Goal: Transaction & Acquisition: Purchase product/service

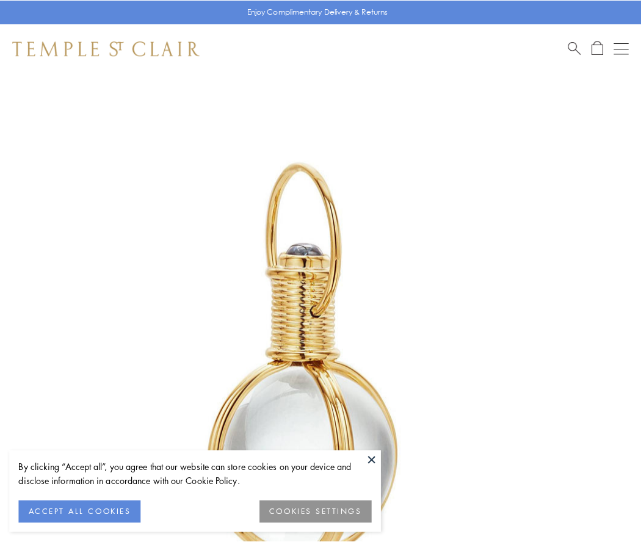
scroll to position [319, 0]
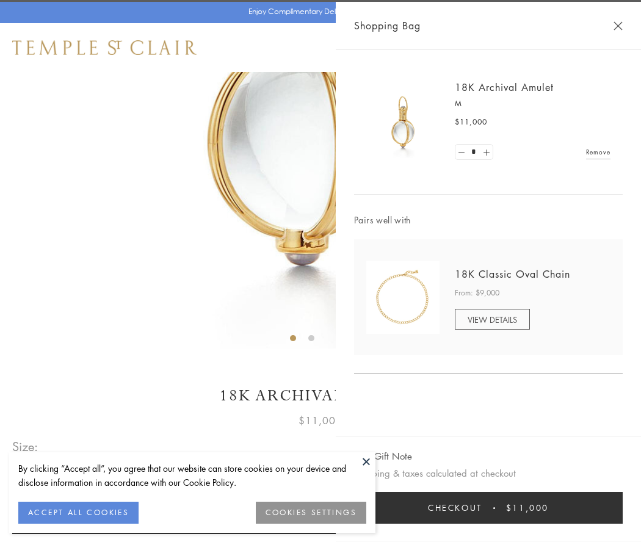
click at [489, 508] on button "Checkout $11,000" at bounding box center [488, 508] width 269 height 32
